Goal: Task Accomplishment & Management: Use online tool/utility

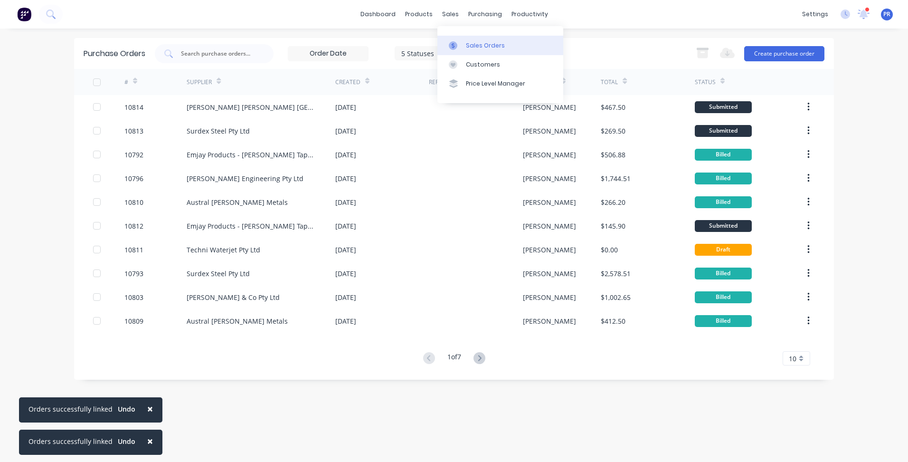
click at [471, 47] on div "Sales Orders" at bounding box center [485, 45] width 39 height 9
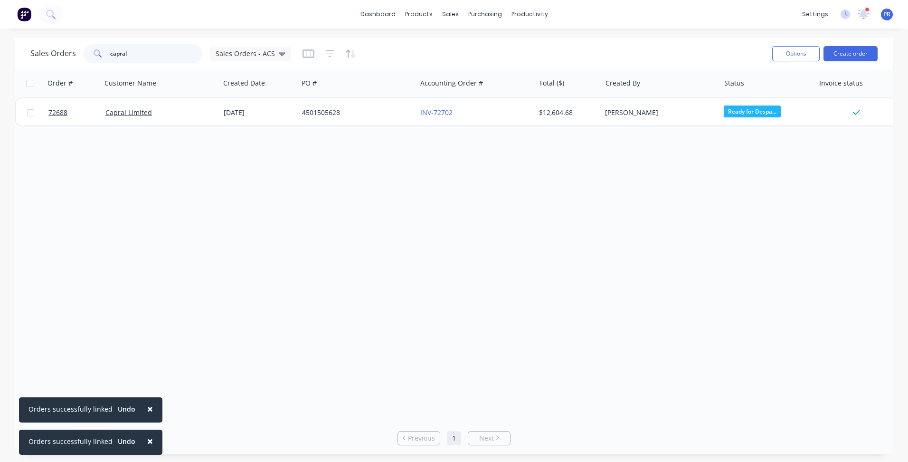
drag, startPoint x: 142, startPoint y: 53, endPoint x: 92, endPoint y: 48, distance: 50.1
click at [92, 48] on div "capral" at bounding box center [143, 53] width 119 height 19
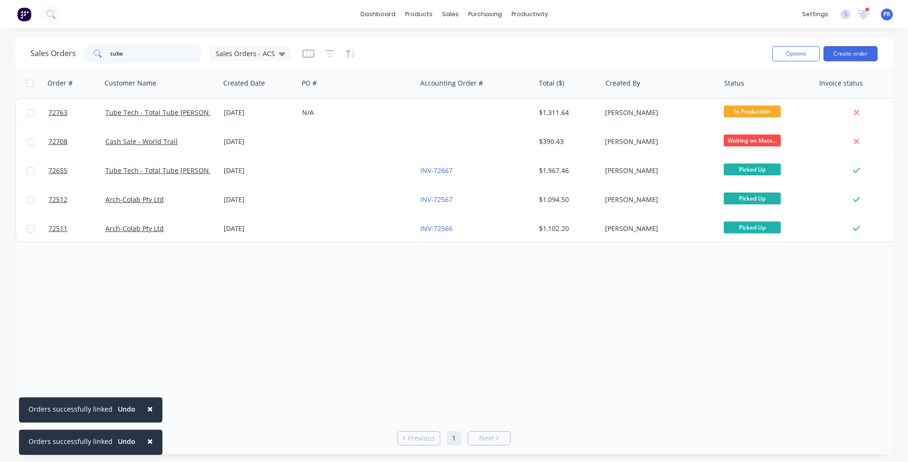
type input "tube"
click at [336, 296] on div "Order # Customer Name Created Date PO # Accounting Order # Total ($) Created By…" at bounding box center [454, 245] width 878 height 352
click at [502, 44] on div "Purchase Orders" at bounding box center [516, 45] width 50 height 9
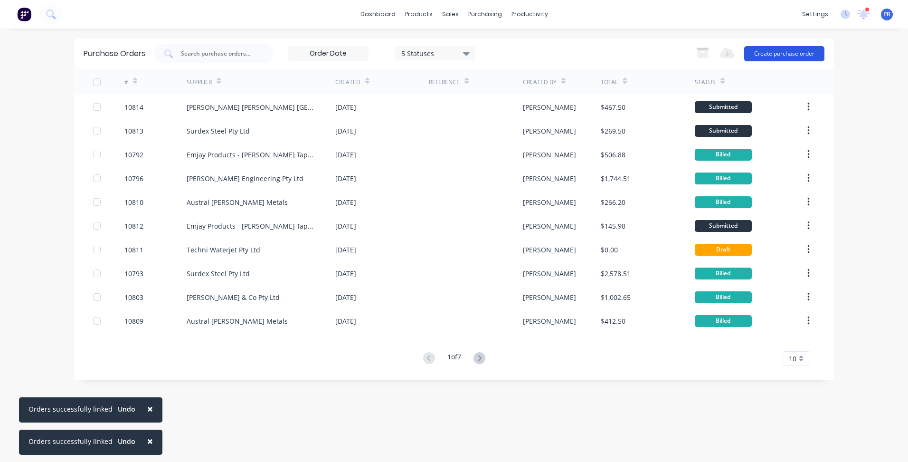
click at [795, 56] on button "Create purchase order" at bounding box center [784, 53] width 80 height 15
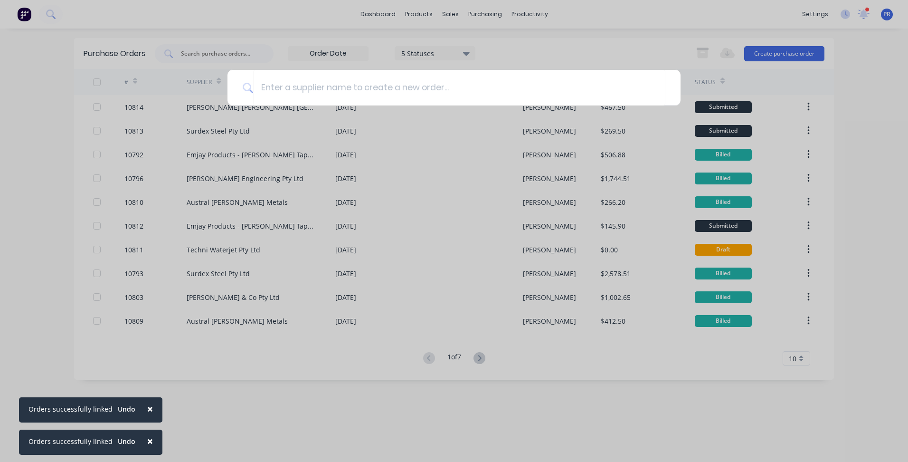
type input "a"
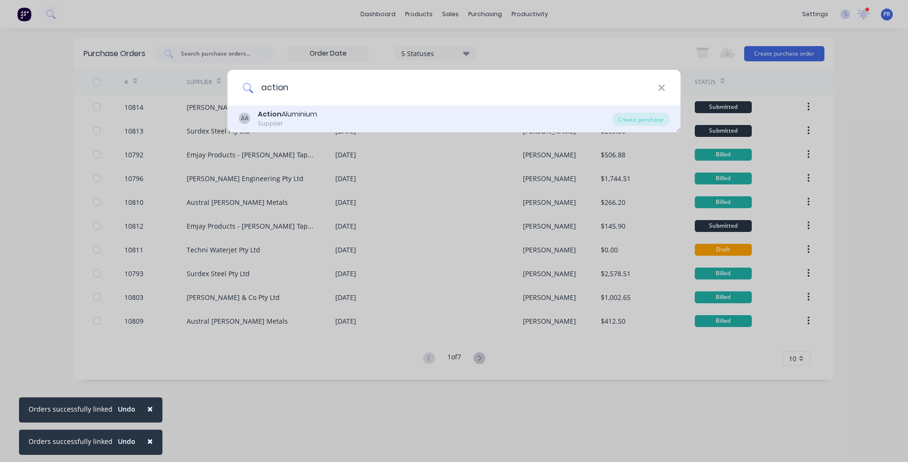
type input "action"
click at [296, 119] on div "Supplier" at bounding box center [287, 123] width 59 height 9
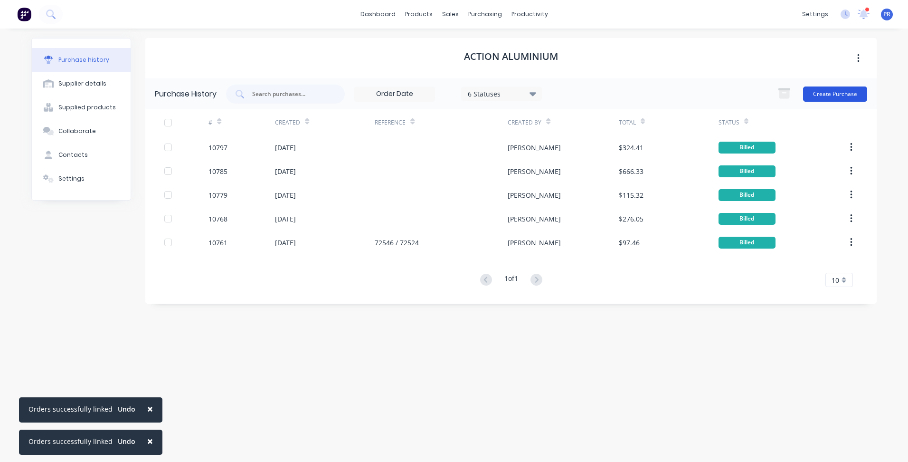
click at [826, 97] on button "Create Purchase" at bounding box center [835, 93] width 64 height 15
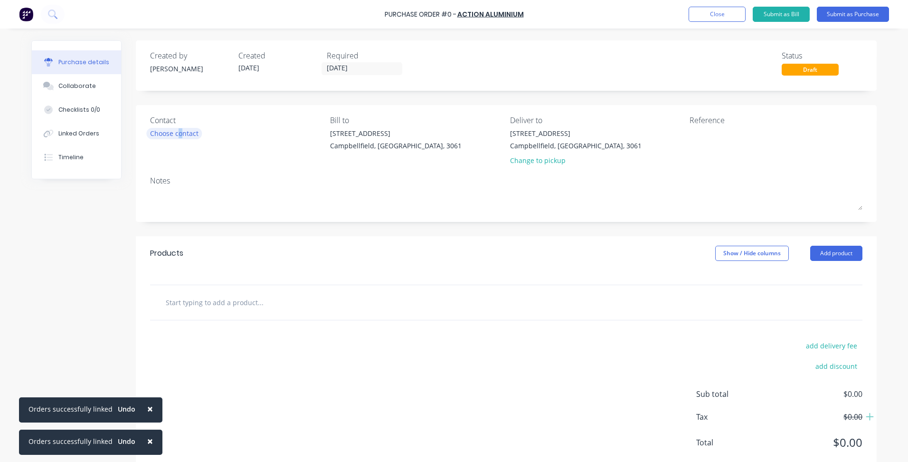
click at [176, 136] on div "Choose contact" at bounding box center [174, 133] width 48 height 10
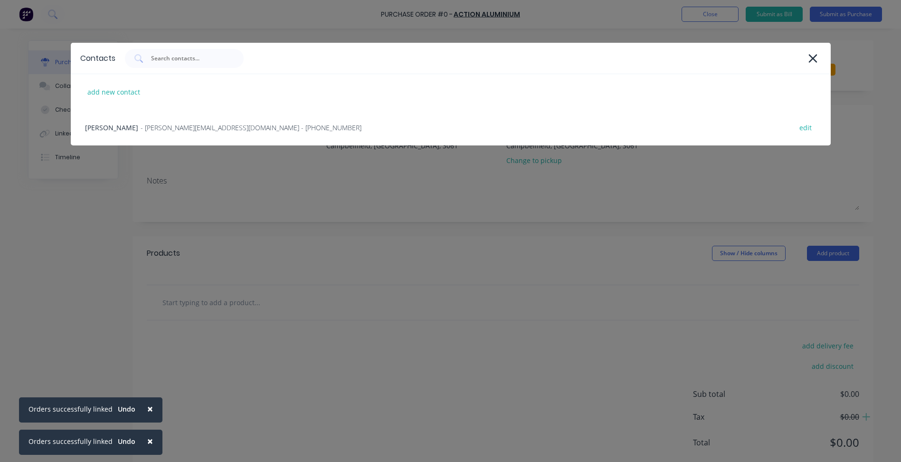
drag, startPoint x: 176, startPoint y: 136, endPoint x: 209, endPoint y: 135, distance: 32.8
click at [124, 125] on div "[PERSON_NAME] - [PERSON_NAME][EMAIL_ADDRESS][DOMAIN_NAME] - [PHONE_NUMBER] edit" at bounding box center [451, 128] width 760 height 36
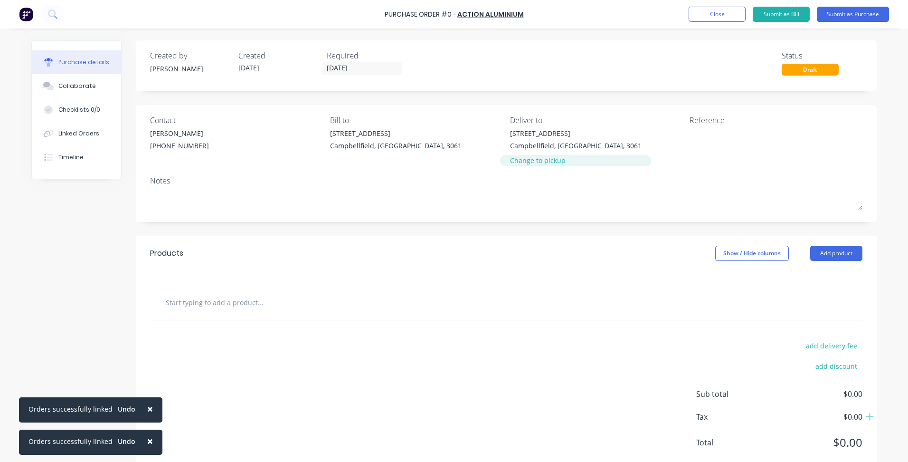
click at [550, 159] on div "Change to pickup" at bounding box center [576, 160] width 132 height 10
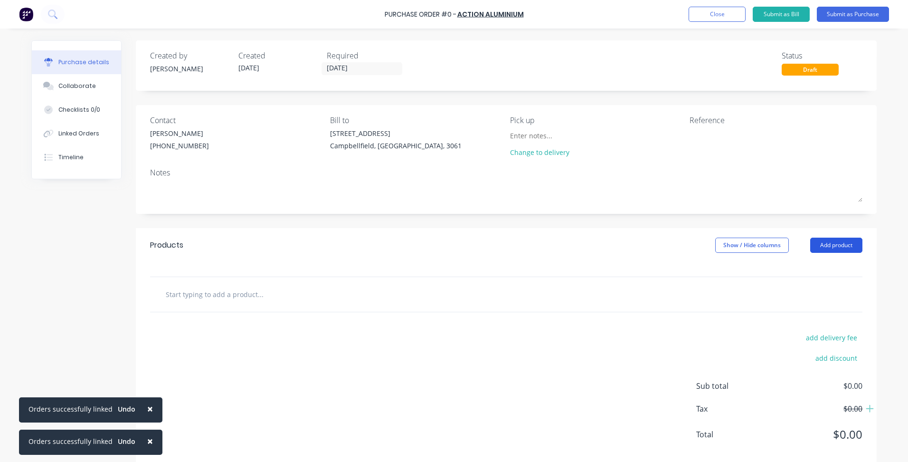
click at [816, 247] on button "Add product" at bounding box center [836, 244] width 52 height 15
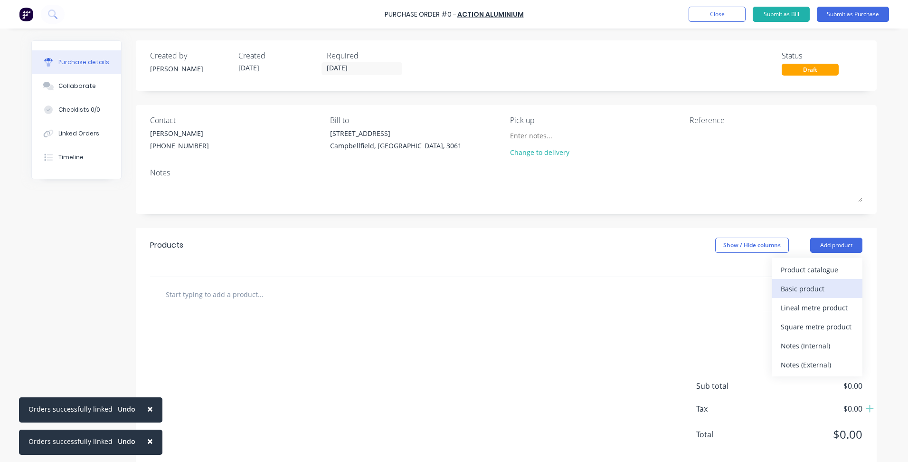
click at [810, 287] on div "Basic product" at bounding box center [817, 289] width 73 height 14
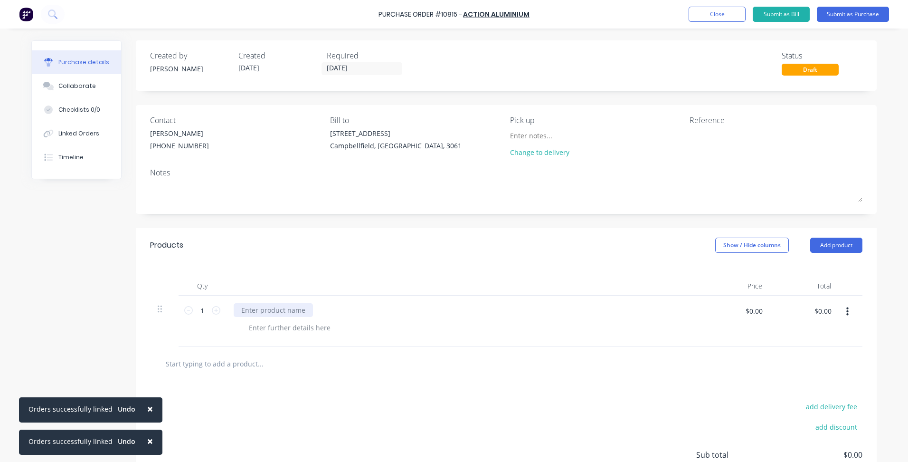
click at [282, 311] on div at bounding box center [273, 310] width 79 height 14
click at [760, 313] on input "$0.00" at bounding box center [754, 310] width 28 height 15
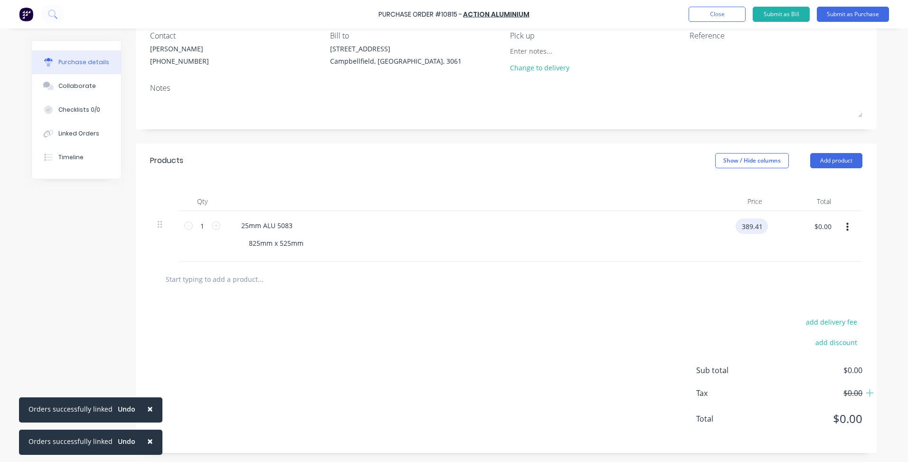
scroll to position [85, 0]
type input "$389.41"
click at [610, 332] on div "add delivery fee add discount Sub total $0.00 Tax $0.00 Total $0.00" at bounding box center [506, 374] width 741 height 156
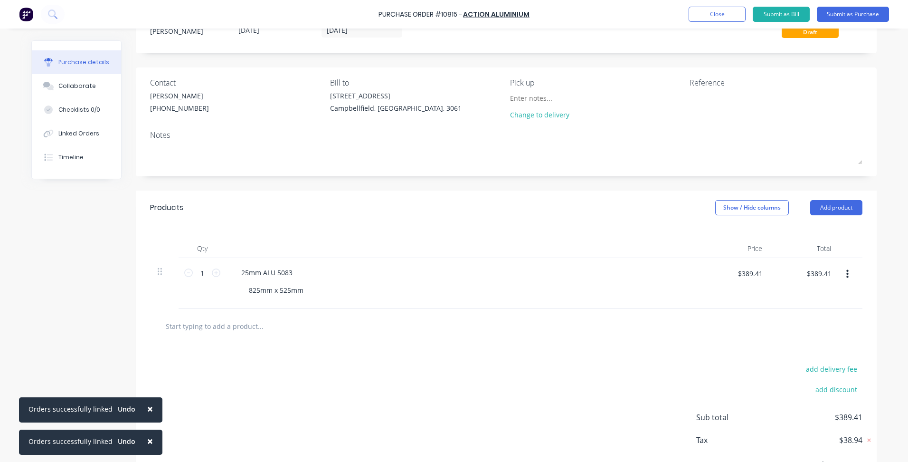
scroll to position [0, 0]
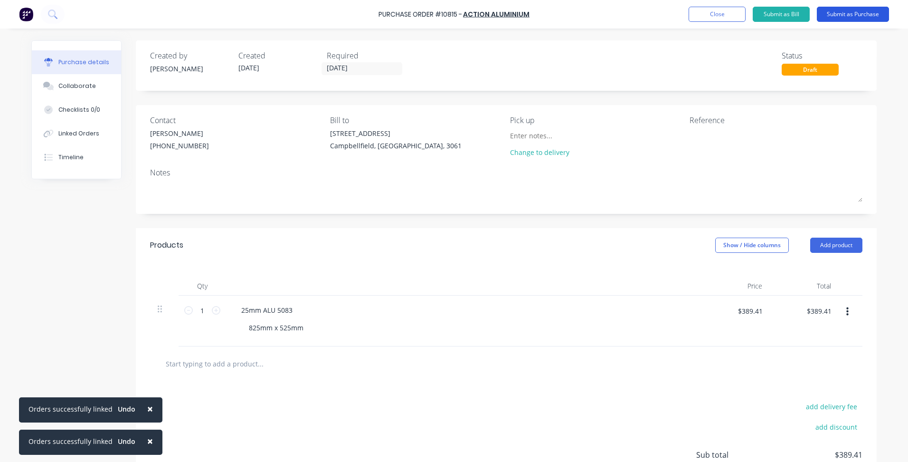
click at [845, 18] on button "Submit as Purchase" at bounding box center [853, 14] width 72 height 15
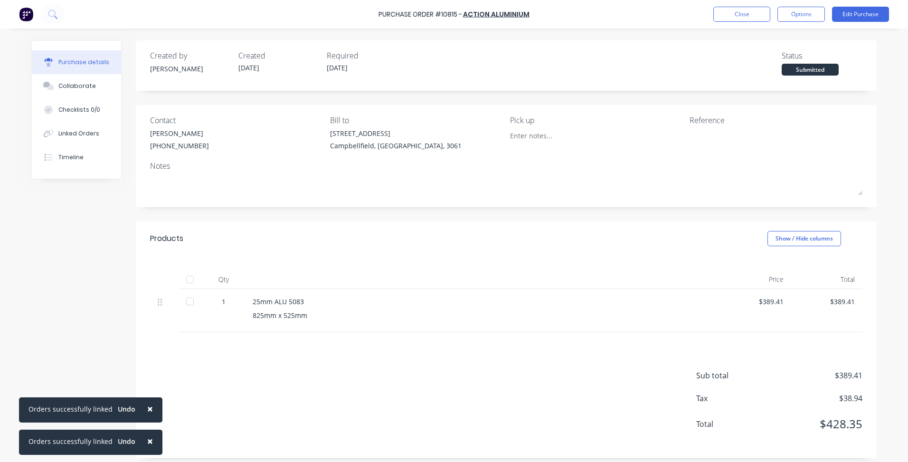
click at [809, 3] on div "Purchase Order #10815 - Action Aluminium Close Options Edit Purchase" at bounding box center [454, 14] width 908 height 28
click at [800, 12] on button "Options" at bounding box center [801, 14] width 47 height 15
click at [766, 40] on div "Print / Email" at bounding box center [779, 39] width 73 height 14
click at [792, 38] on div "Back" at bounding box center [779, 39] width 73 height 14
click at [792, 38] on div "Print / Email" at bounding box center [779, 39] width 73 height 14
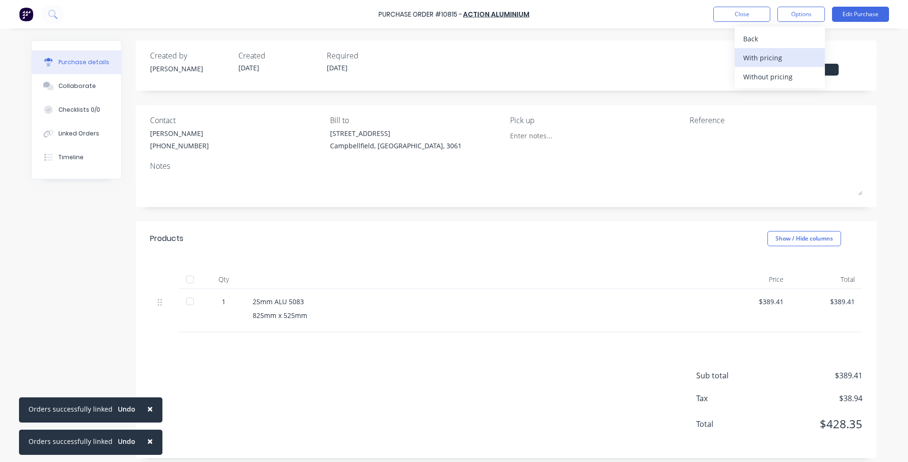
click at [786, 59] on div "With pricing" at bounding box center [779, 58] width 73 height 14
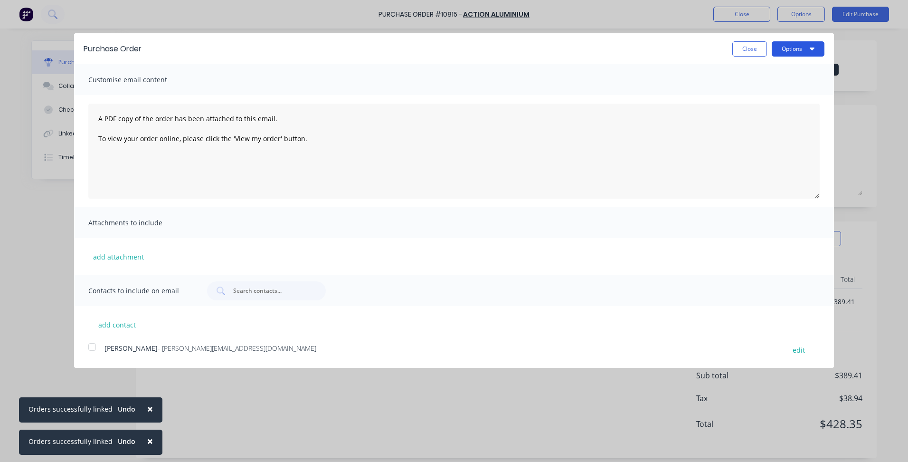
click at [813, 47] on button "Options" at bounding box center [798, 48] width 53 height 15
click at [788, 69] on div "Print" at bounding box center [779, 73] width 73 height 14
click at [754, 49] on button "Close" at bounding box center [749, 48] width 35 height 15
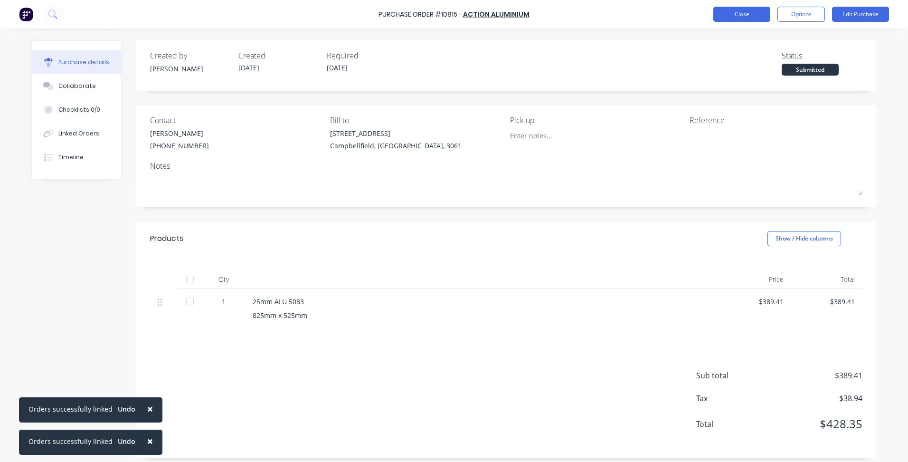
click at [738, 16] on button "Close" at bounding box center [741, 14] width 57 height 15
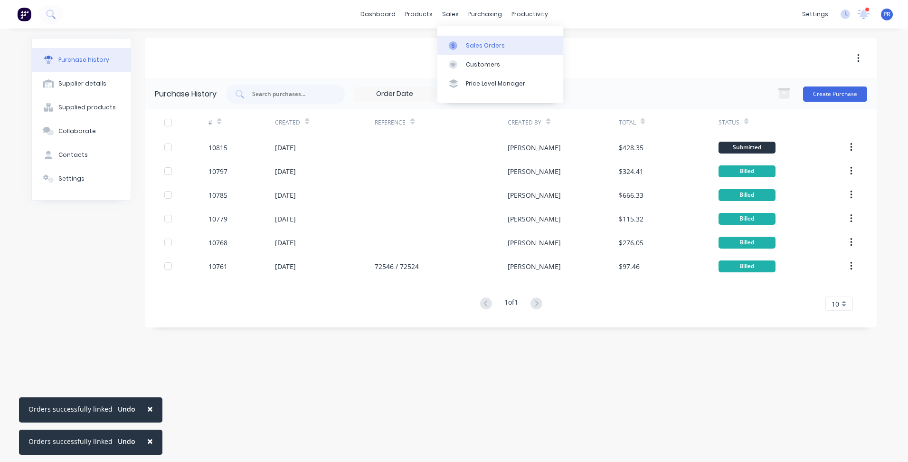
click at [469, 47] on div "Sales Orders" at bounding box center [485, 45] width 39 height 9
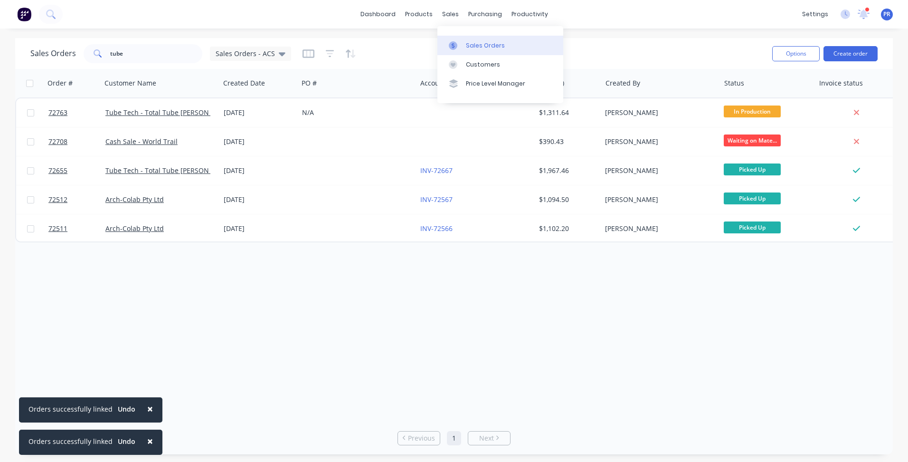
click at [468, 40] on link "Sales Orders" at bounding box center [500, 45] width 126 height 19
drag, startPoint x: 129, startPoint y: 50, endPoint x: 69, endPoint y: 57, distance: 60.2
click at [75, 52] on div "Sales Orders tube Sales Orders - ACS" at bounding box center [160, 53] width 261 height 19
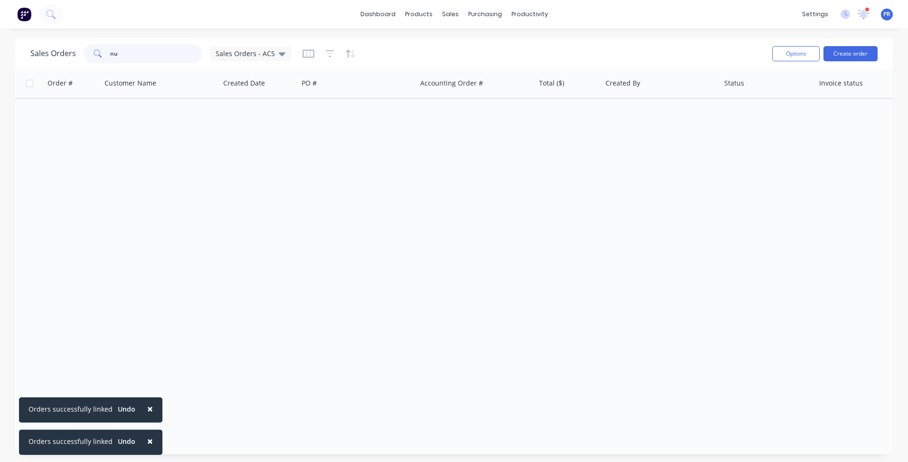
type input "n"
